Goal: Book appointment/travel/reservation

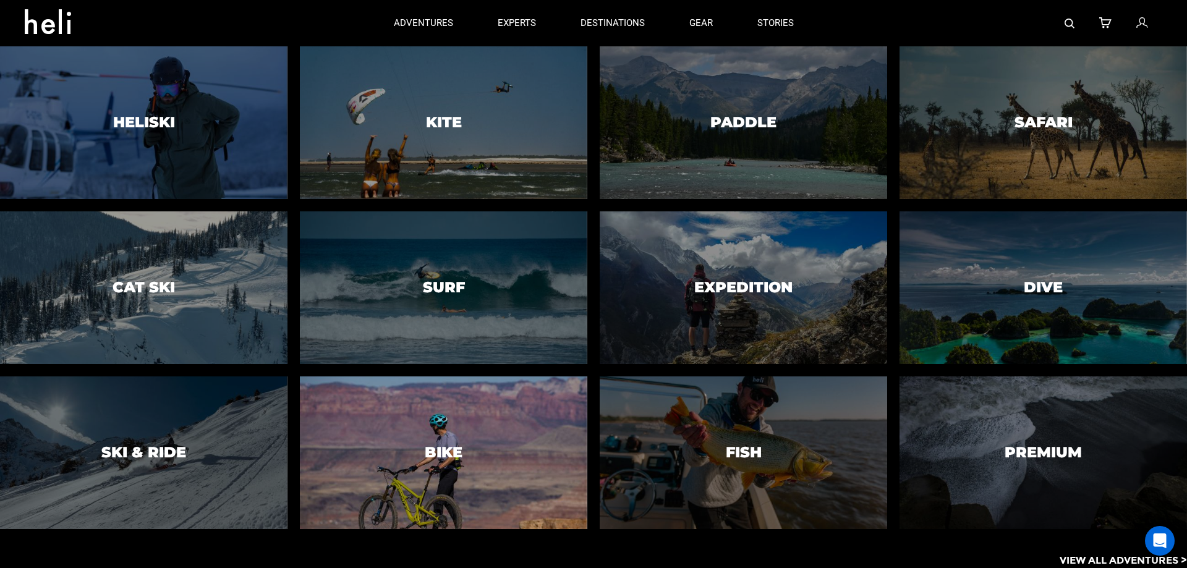
click at [524, 475] on div at bounding box center [443, 453] width 293 height 156
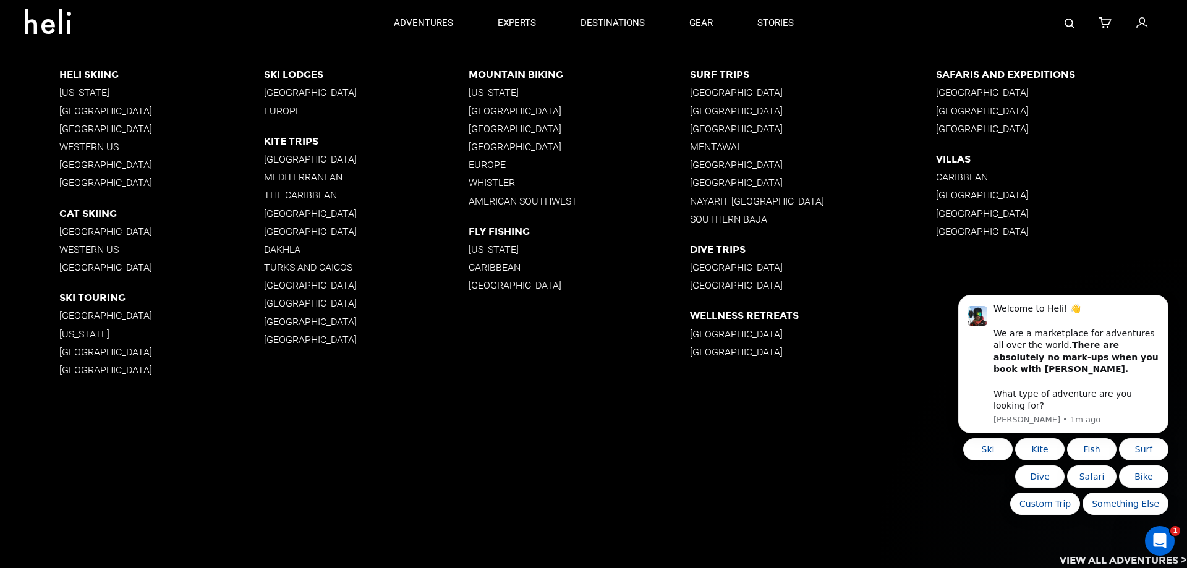
click at [498, 163] on p "Europe" at bounding box center [579, 165] width 221 height 12
